Goal: Navigation & Orientation: Find specific page/section

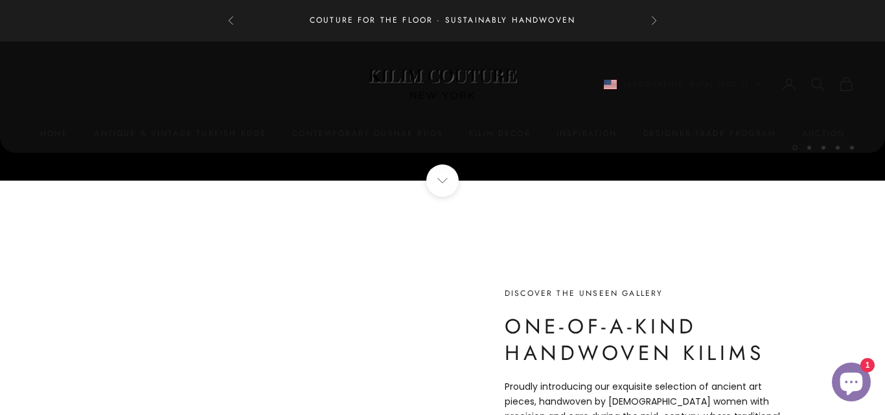
click at [0, 0] on link "Antique & Vintage Turkish Rugs" at bounding box center [0, 0] width 0 height 0
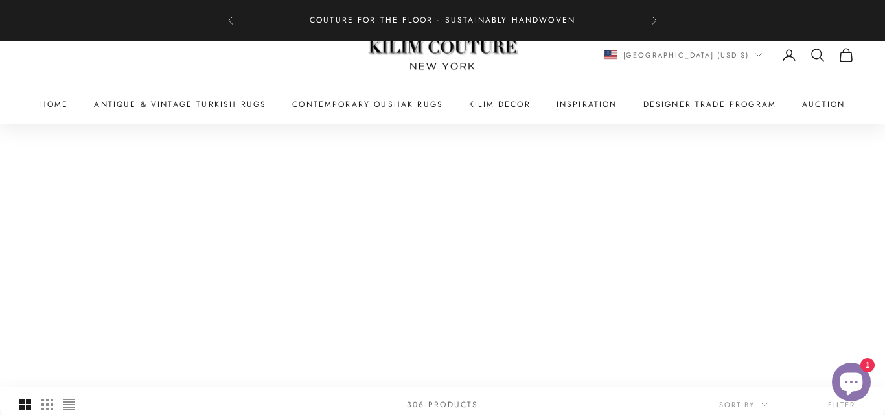
scroll to position [725, 0]
click at [0, 0] on link "Auction" at bounding box center [0, 0] width 0 height 0
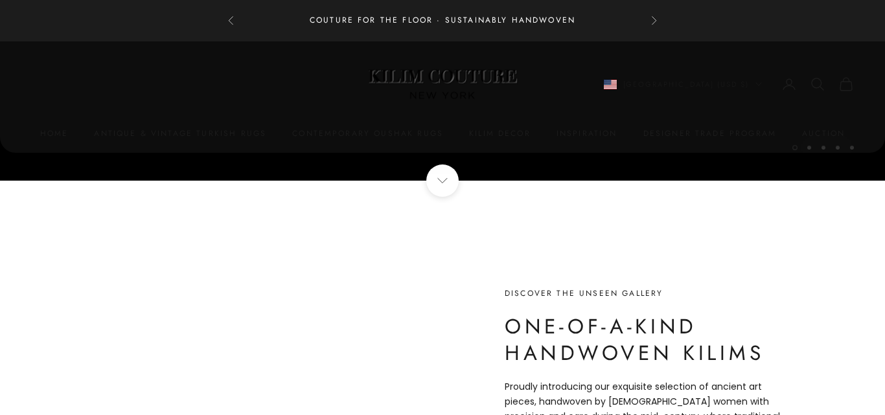
click at [824, 153] on x-header "Kilim Couture [US_STATE] Navigation menu Home Antique & Vintage Turkish Rugs Co…" at bounding box center [442, 96] width 885 height 111
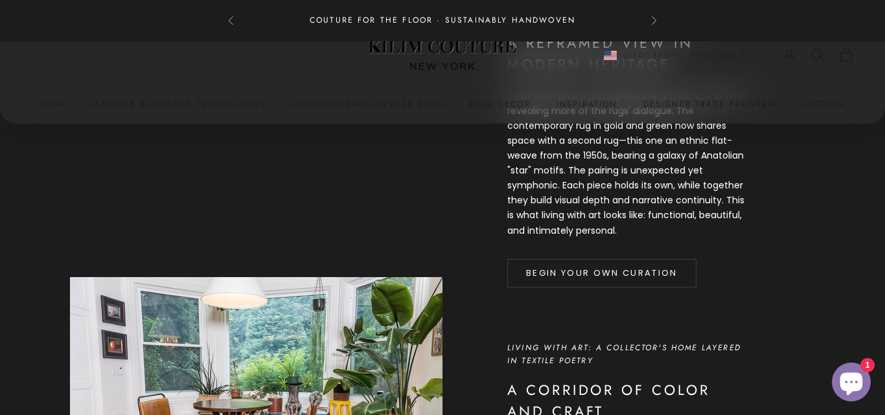
scroll to position [1736, 0]
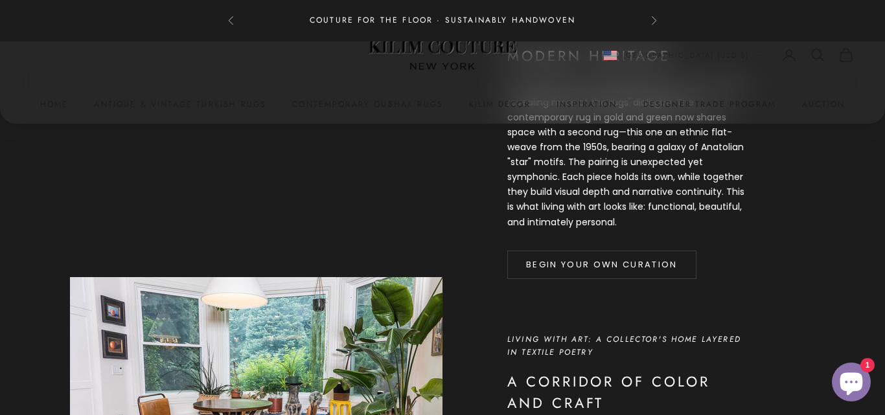
click at [0, 0] on link "Home" at bounding box center [0, 0] width 0 height 0
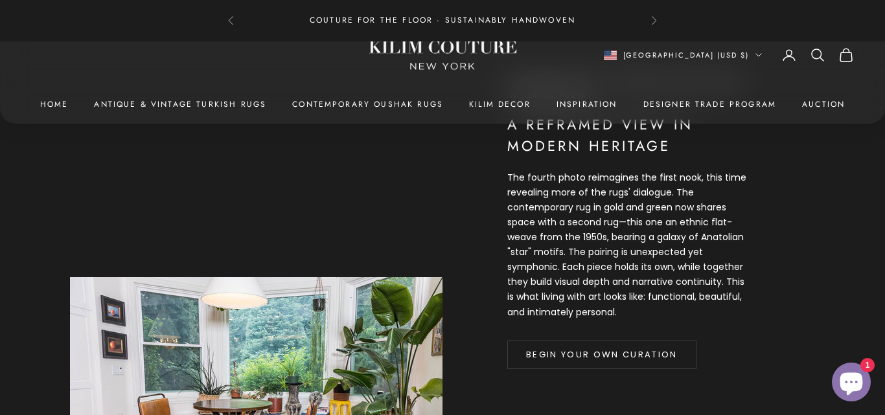
scroll to position [1658, 0]
